Goal: Navigation & Orientation: Go to known website

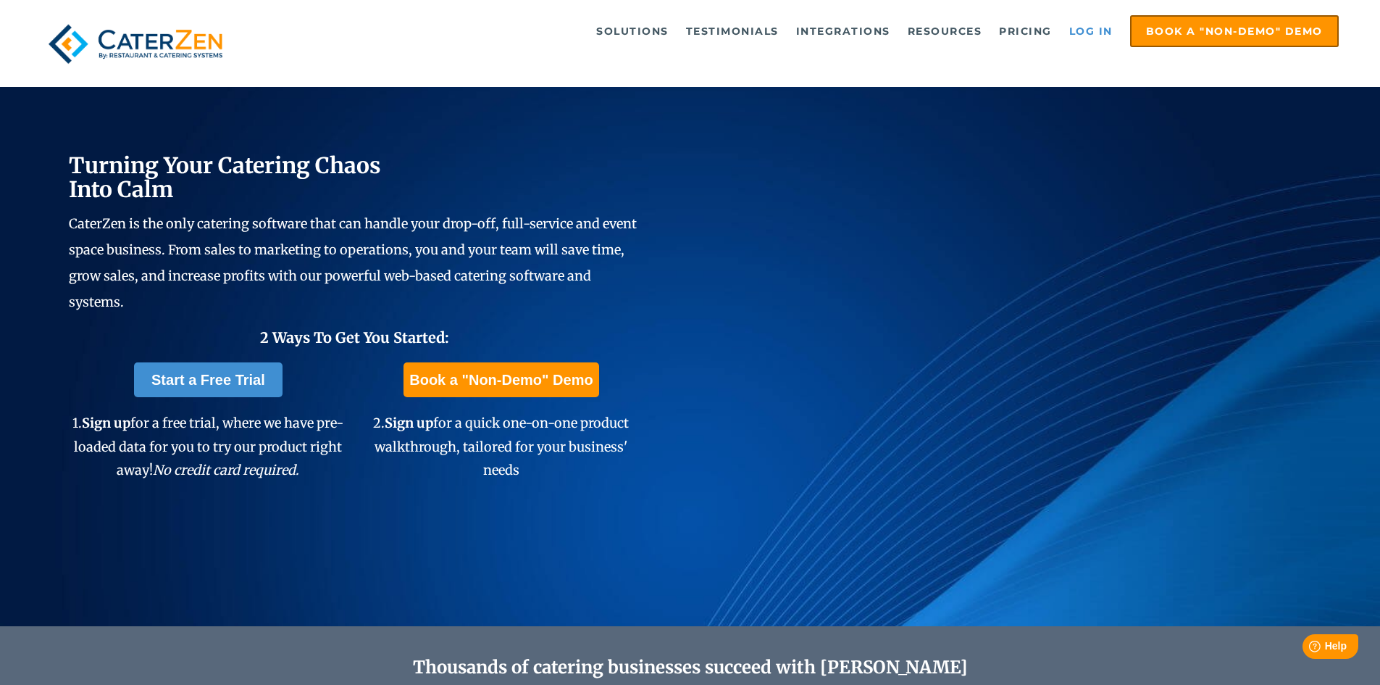
click at [1094, 32] on link "Log in" at bounding box center [1091, 31] width 58 height 29
click at [1102, 31] on link "Log in" at bounding box center [1091, 31] width 58 height 29
click at [1083, 30] on link "Log in" at bounding box center [1091, 31] width 58 height 29
click at [1104, 14] on div at bounding box center [690, 14] width 1298 height 1
click at [1094, 28] on link "Log in" at bounding box center [1091, 31] width 58 height 29
